Goal: Check status: Check status

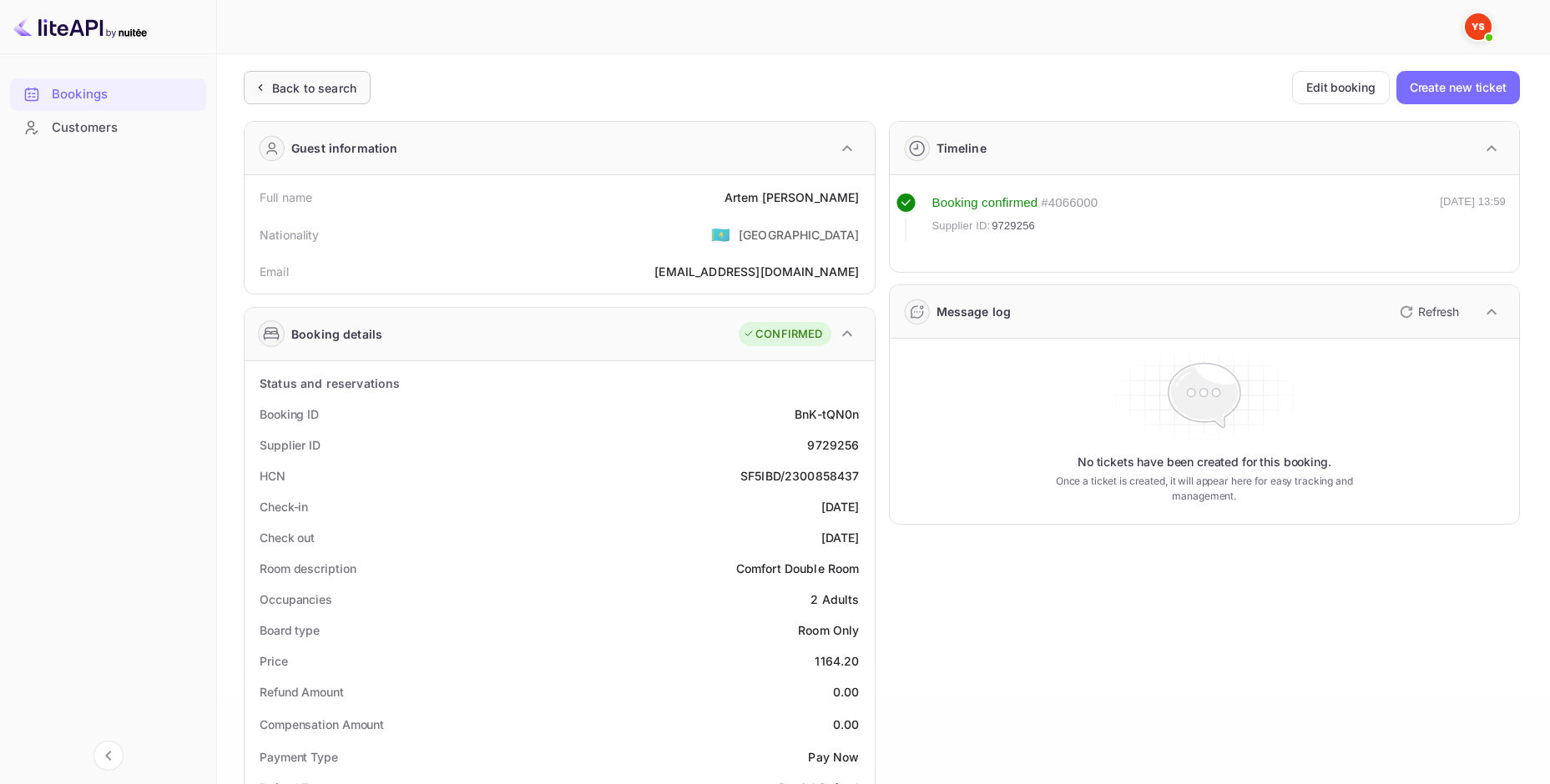
click at [287, 88] on div "Back to search" at bounding box center [314, 88] width 84 height 18
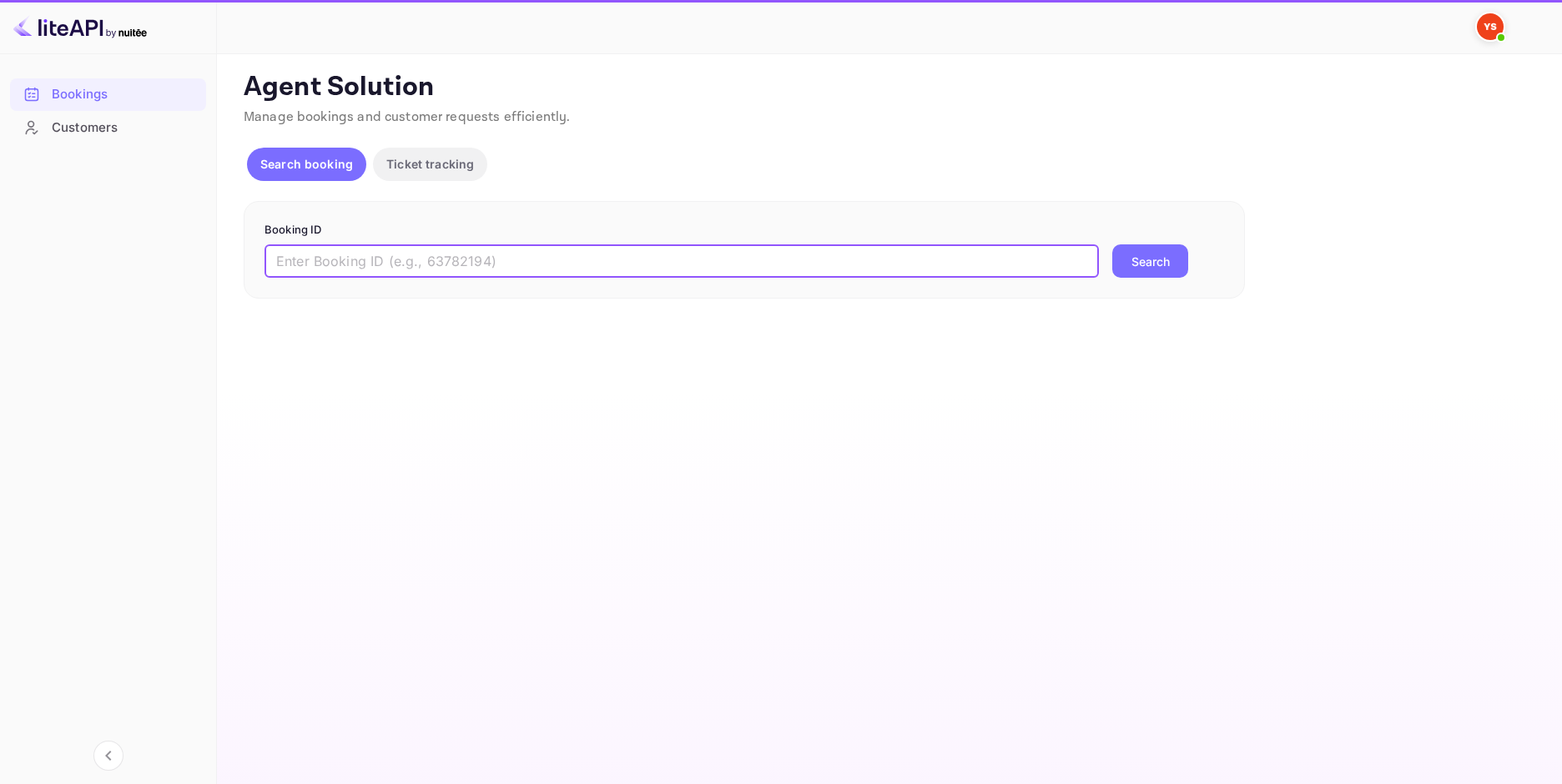
click at [676, 275] on input "text" at bounding box center [682, 261] width 835 height 34
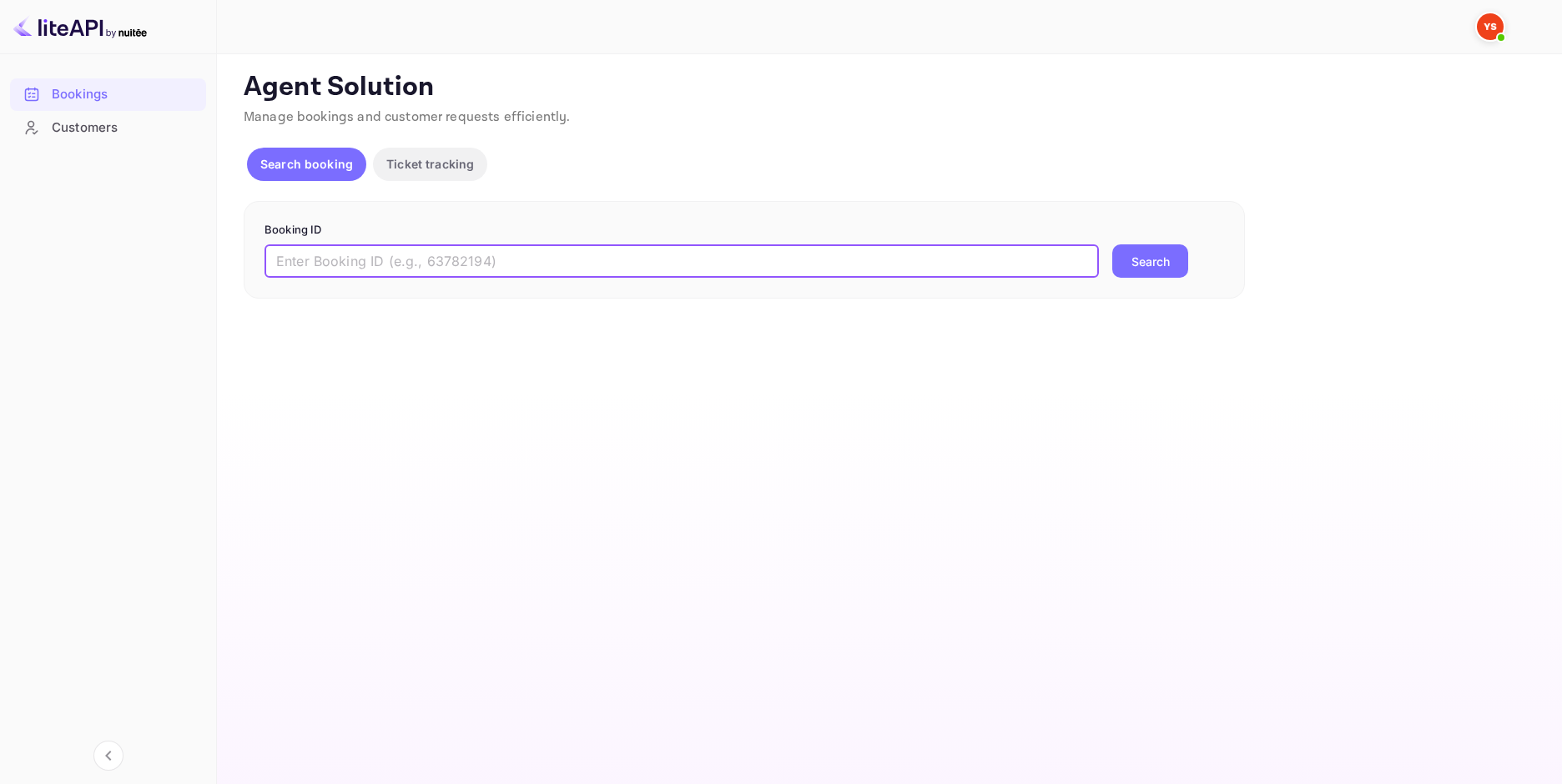
paste input "9784419"
type input "9784419"
click at [1136, 268] on button "Search" at bounding box center [1150, 261] width 76 height 34
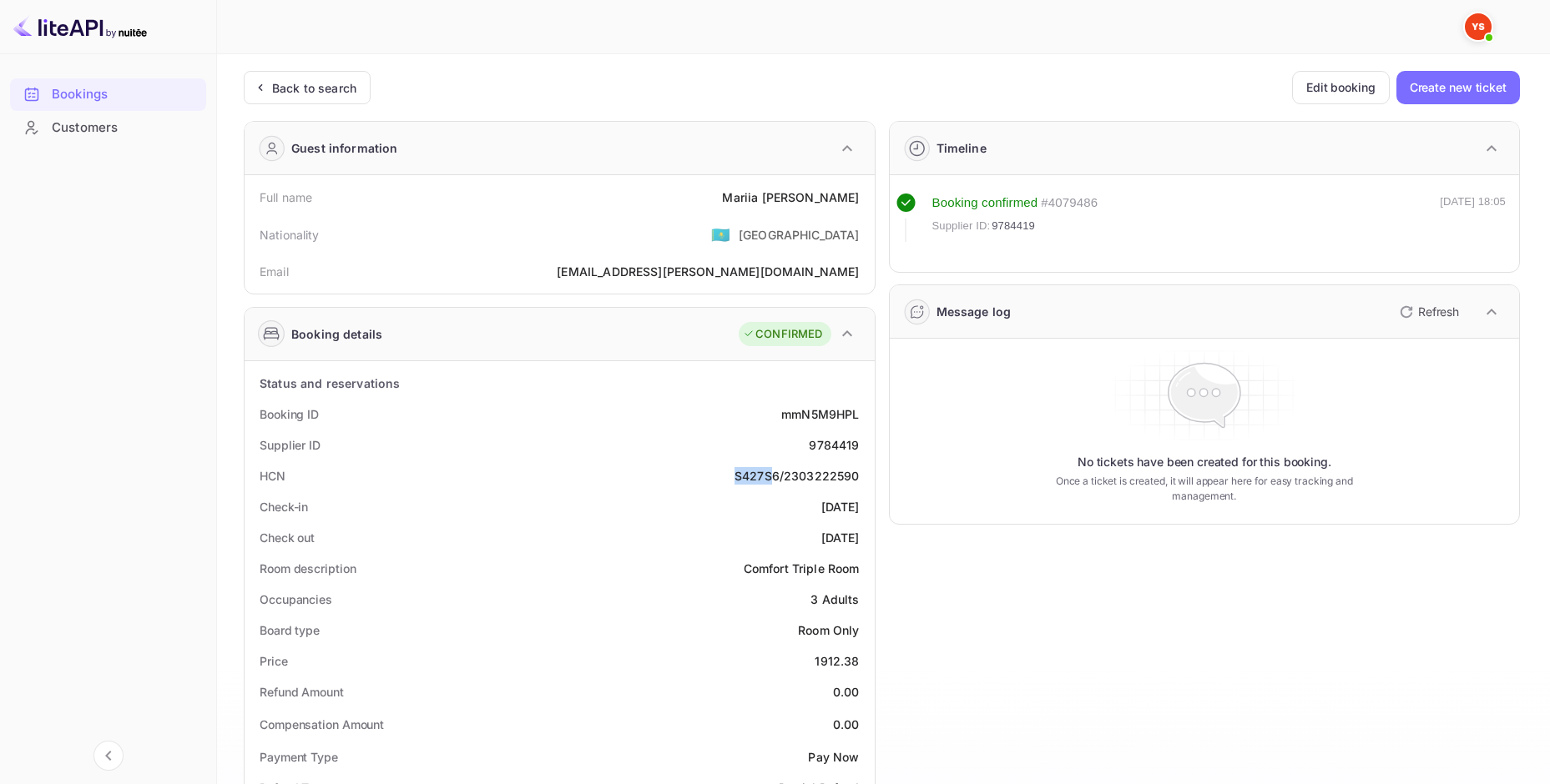
drag, startPoint x: 737, startPoint y: 476, endPoint x: 770, endPoint y: 476, distance: 33.0
click at [770, 476] on div "S427S6/2303222590" at bounding box center [797, 475] width 125 height 18
drag, startPoint x: 784, startPoint y: 475, endPoint x: 802, endPoint y: 474, distance: 18.0
click at [802, 474] on div "S427S6/2303222590" at bounding box center [797, 475] width 125 height 18
drag, startPoint x: 737, startPoint y: 481, endPoint x: 860, endPoint y: 479, distance: 123.0
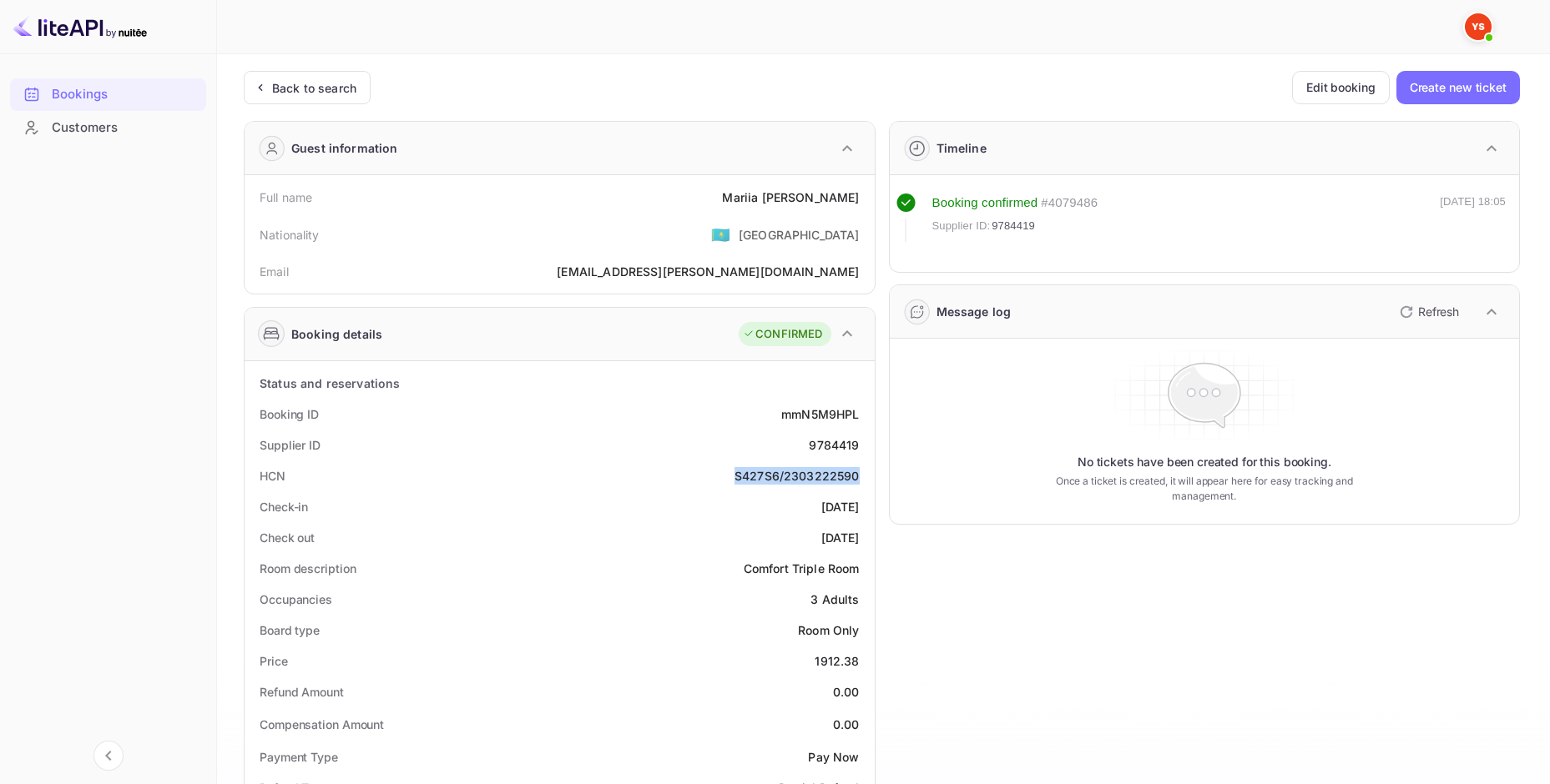
click at [860, 479] on div "HCN S427S6/2303222590" at bounding box center [559, 475] width 617 height 31
click at [789, 478] on div "S427S6/2303222590" at bounding box center [797, 475] width 125 height 18
drag, startPoint x: 855, startPoint y: 662, endPoint x: 818, endPoint y: 662, distance: 37.0
click at [818, 662] on div "Price 1912.38" at bounding box center [559, 661] width 617 height 31
copy div "1912.38"
